Goal: Task Accomplishment & Management: Use online tool/utility

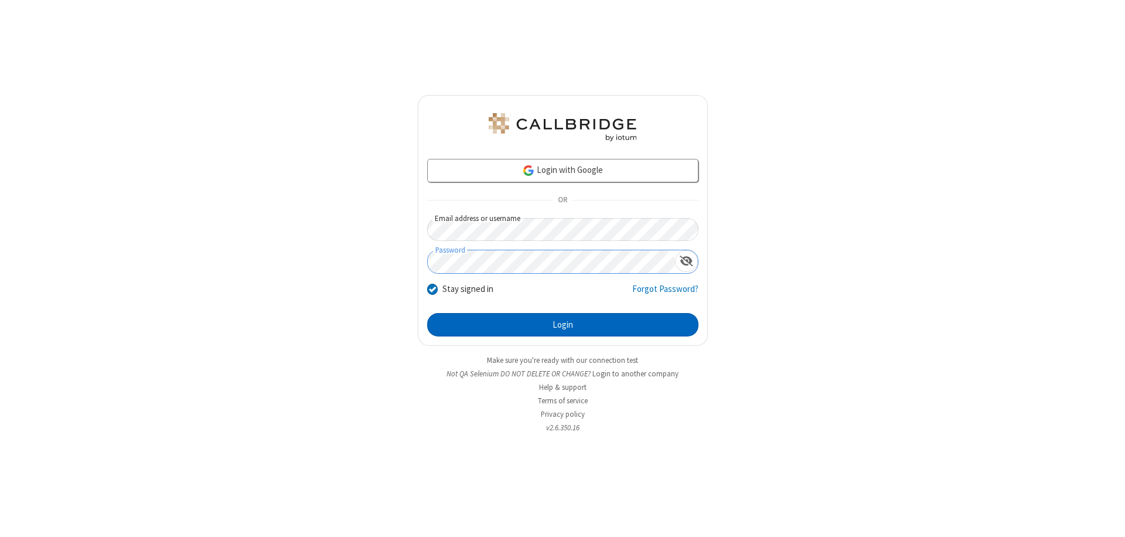
click at [562, 325] on button "Login" at bounding box center [562, 324] width 271 height 23
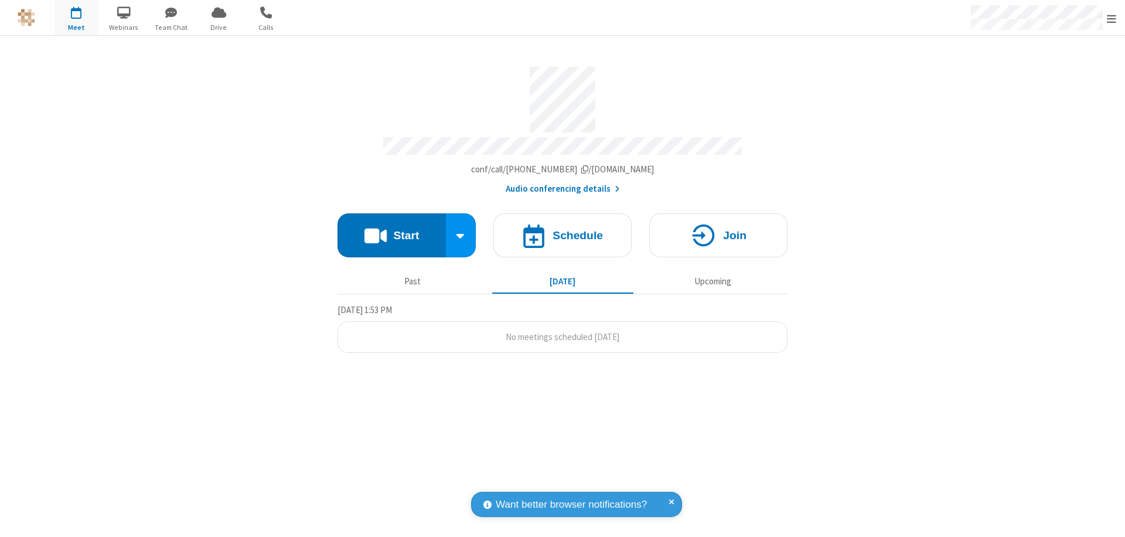
click at [391, 230] on button "Start" at bounding box center [391, 235] width 108 height 44
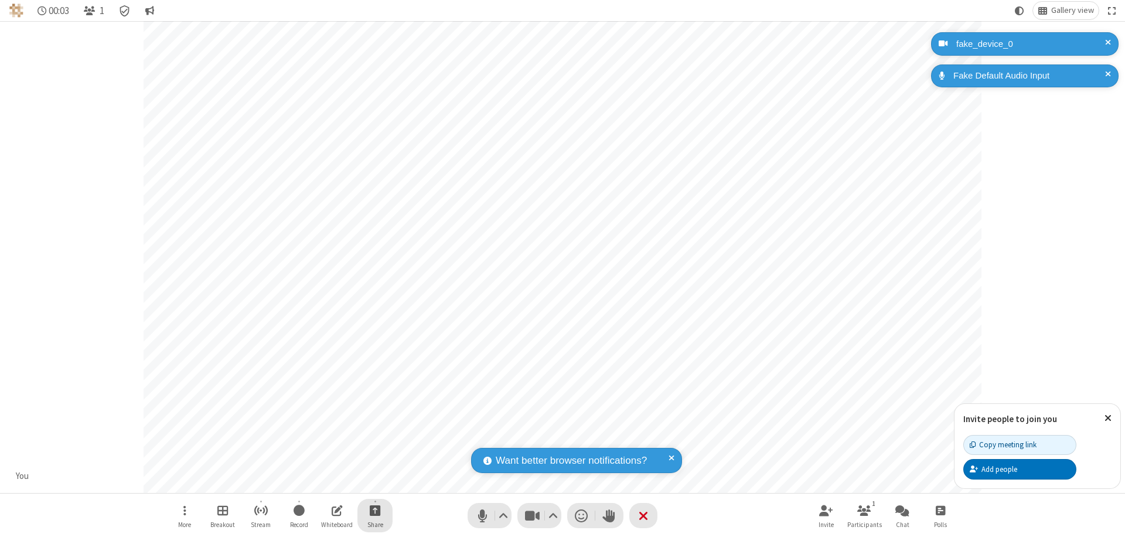
click at [375, 510] on span "Start sharing" at bounding box center [375, 510] width 11 height 15
click at [328, 482] on span "Share my screen" at bounding box center [327, 483] width 13 height 10
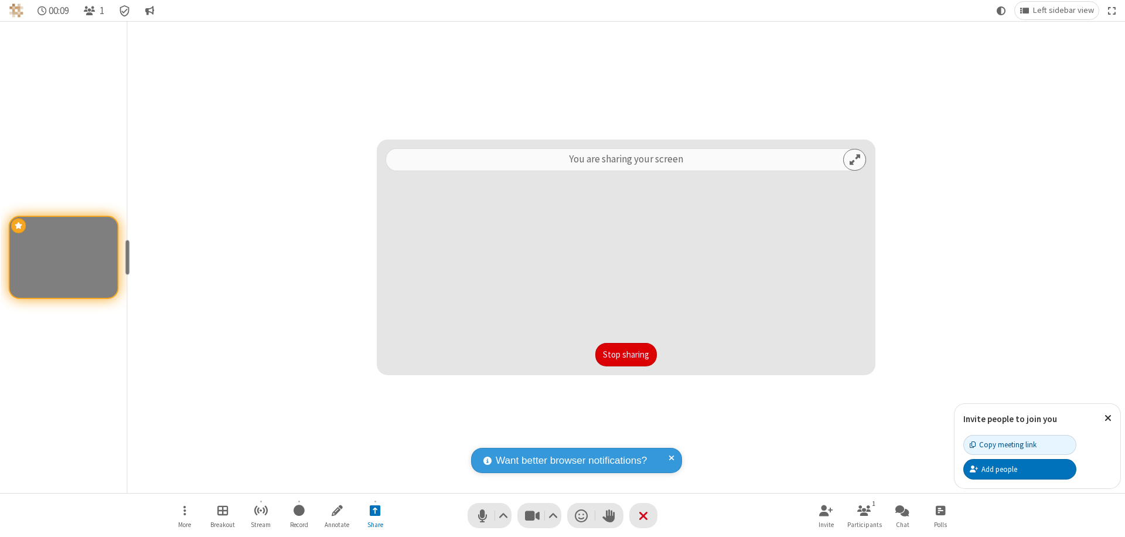
click at [626, 354] on button "Stop sharing" at bounding box center [626, 354] width 62 height 23
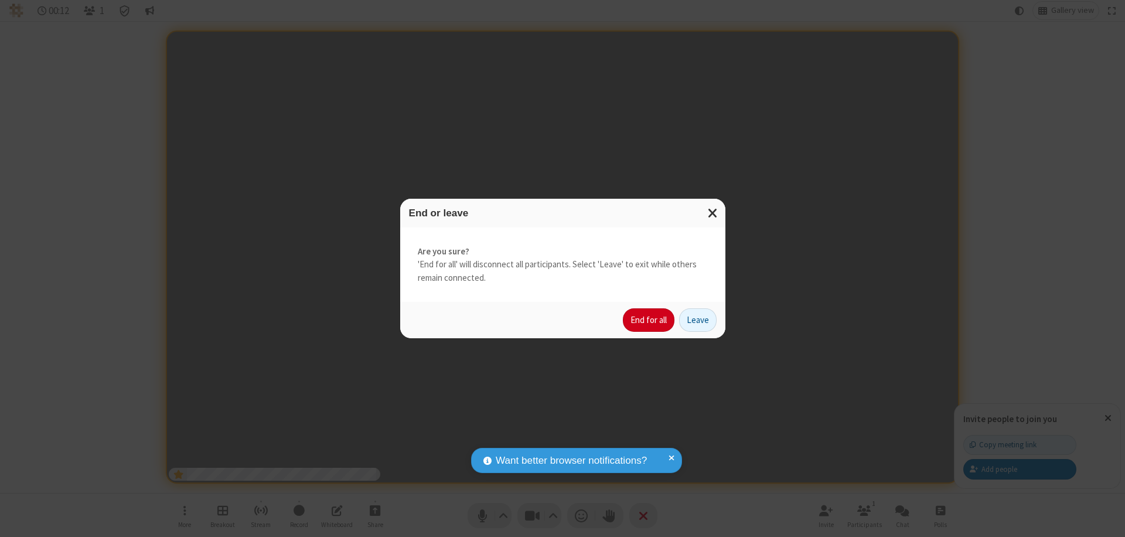
click at [649, 320] on button "End for all" at bounding box center [649, 319] width 52 height 23
